Goal: Transaction & Acquisition: Obtain resource

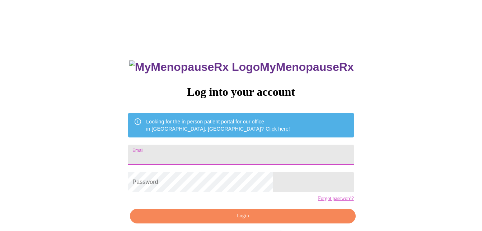
click at [237, 147] on input "Email" at bounding box center [241, 154] width 226 height 20
type input "[EMAIL_ADDRESS][DOMAIN_NAME]"
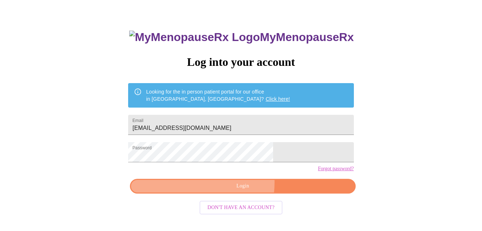
click at [223, 190] on span "Login" at bounding box center [242, 185] width 209 height 9
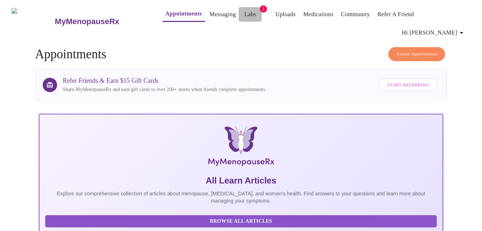
click at [245, 14] on link "Labs" at bounding box center [251, 14] width 12 height 10
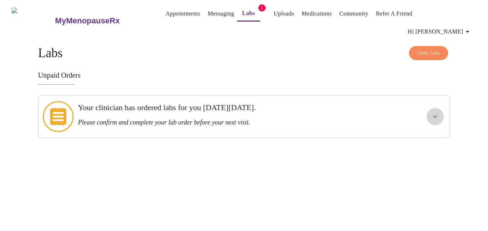
click at [432, 112] on icon "show more" at bounding box center [435, 116] width 9 height 9
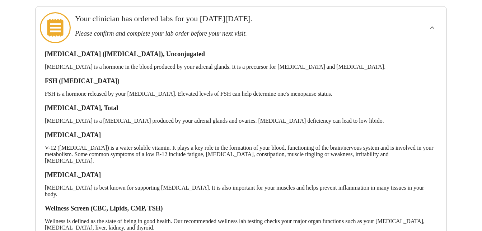
scroll to position [110, 0]
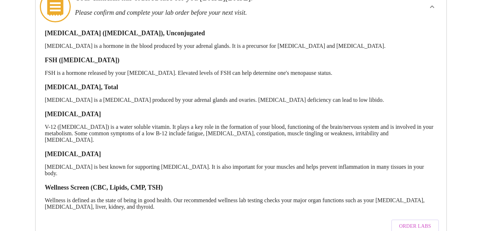
click at [406, 222] on span "Order Labs" at bounding box center [415, 226] width 32 height 9
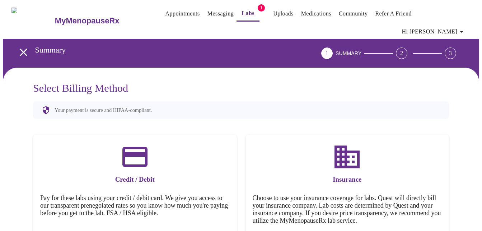
scroll to position [32, 0]
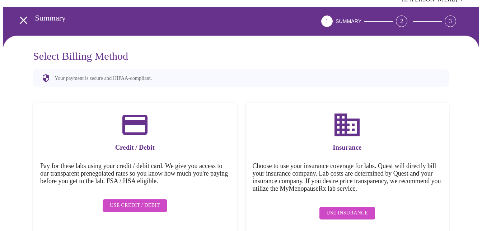
click at [357, 208] on span "Use Insurance" at bounding box center [347, 212] width 41 height 9
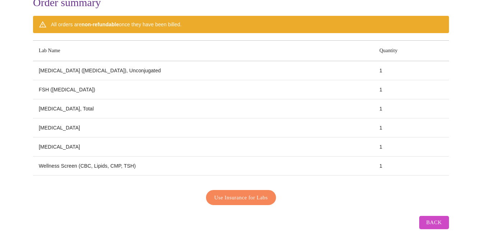
scroll to position [90, 0]
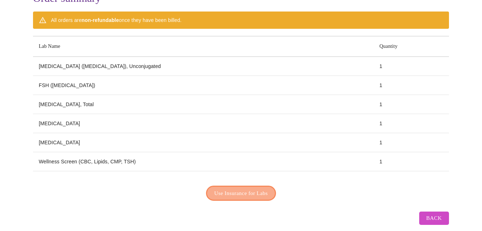
click at [265, 188] on span "Use Insurance for Labs" at bounding box center [241, 192] width 54 height 9
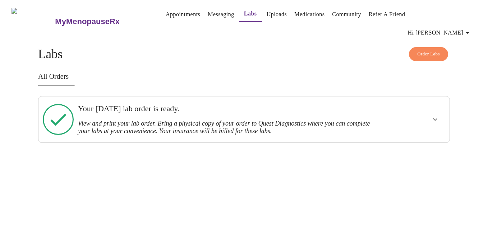
click at [434, 115] on icon "show more" at bounding box center [435, 119] width 9 height 9
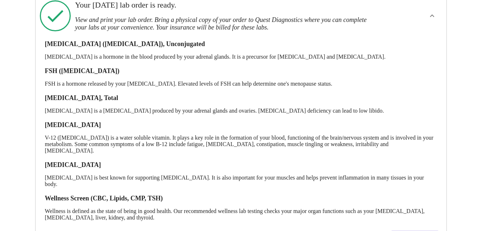
scroll to position [117, 0]
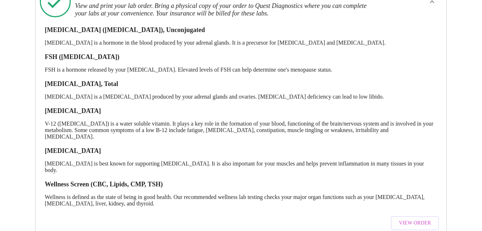
click at [418, 218] on span "View Order" at bounding box center [415, 222] width 32 height 9
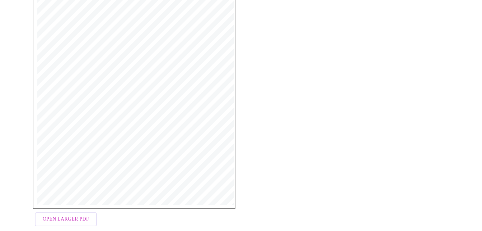
scroll to position [207, 0]
click at [192, 87] on span "7600 [MEDICAL_DATA] ([MEDICAL_DATA]) | CPT: 80061 | Dx:" at bounding box center [130, 88] width 160 height 4
